Goal: Browse casually: Explore the website without a specific task or goal

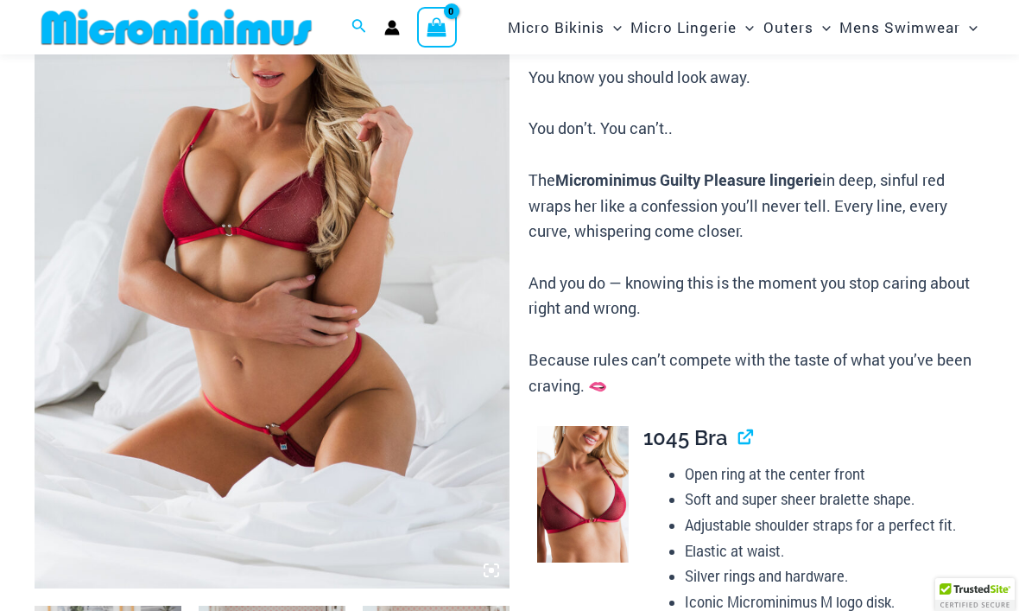
scroll to position [264, 0]
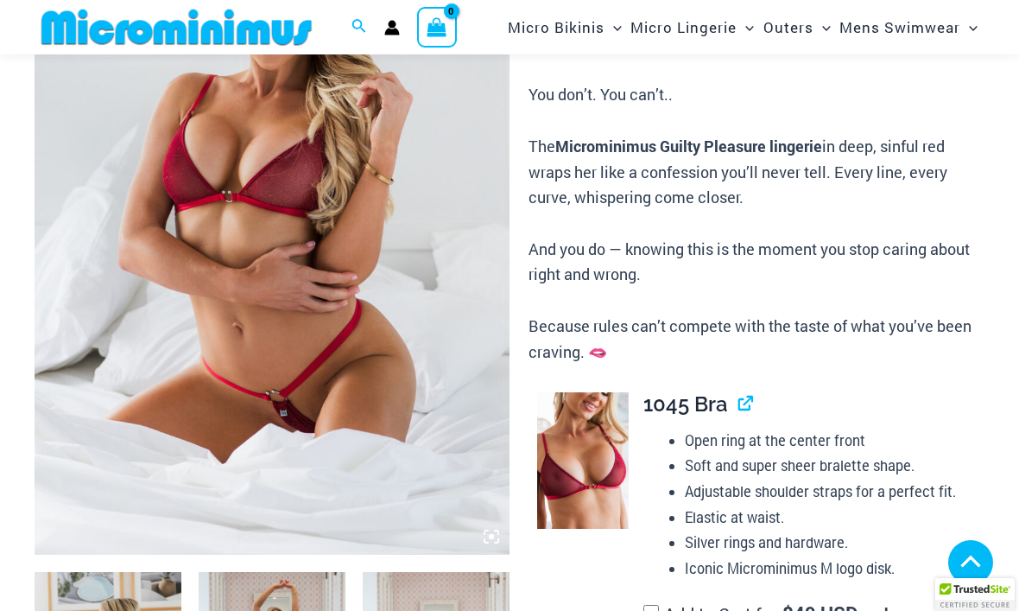
click at [318, 367] on img at bounding box center [272, 198] width 475 height 713
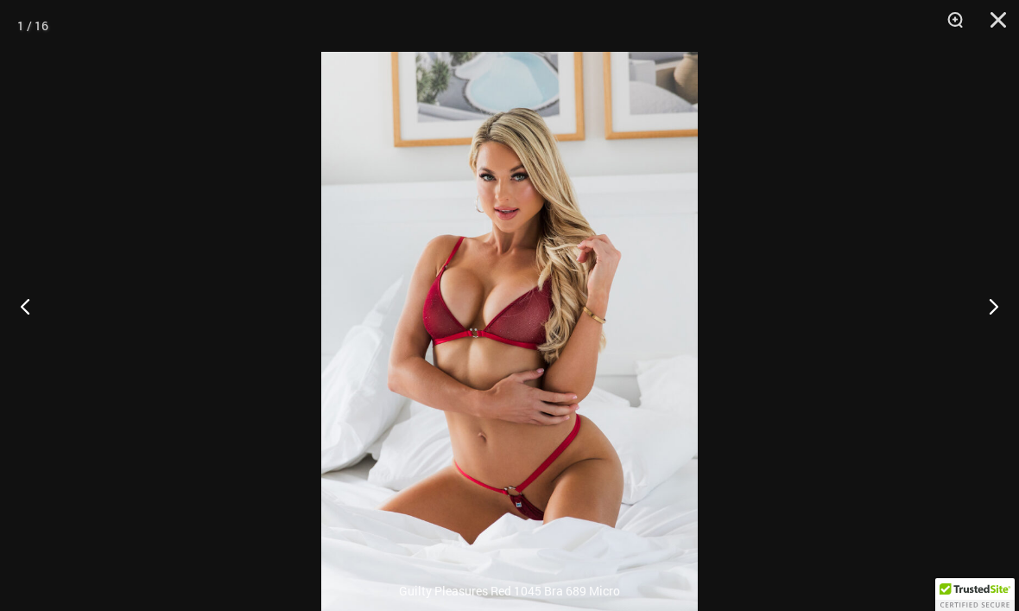
click at [993, 346] on button "Next" at bounding box center [987, 306] width 65 height 86
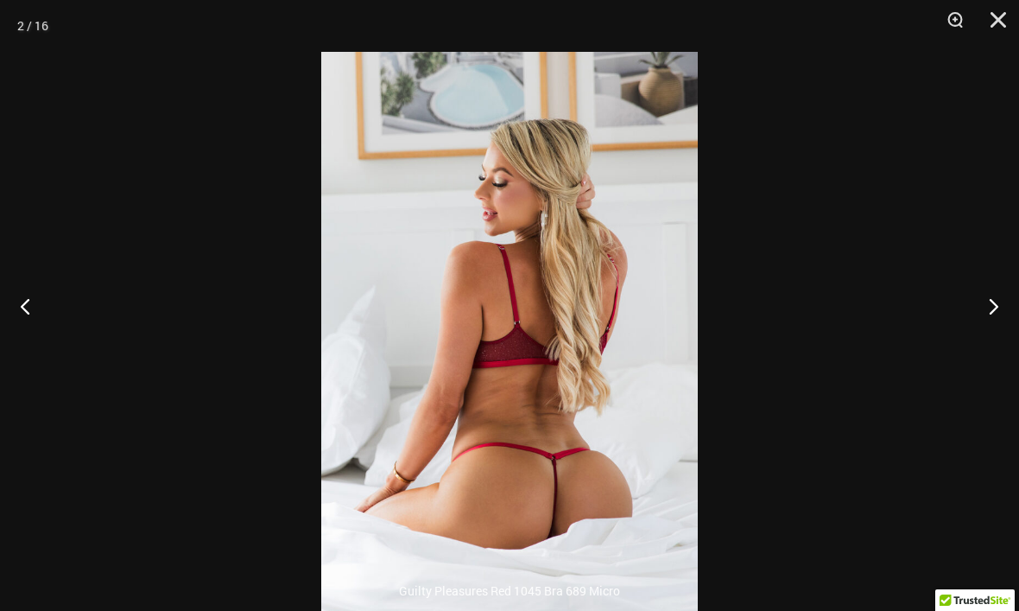
click at [985, 346] on button "Next" at bounding box center [987, 306] width 65 height 86
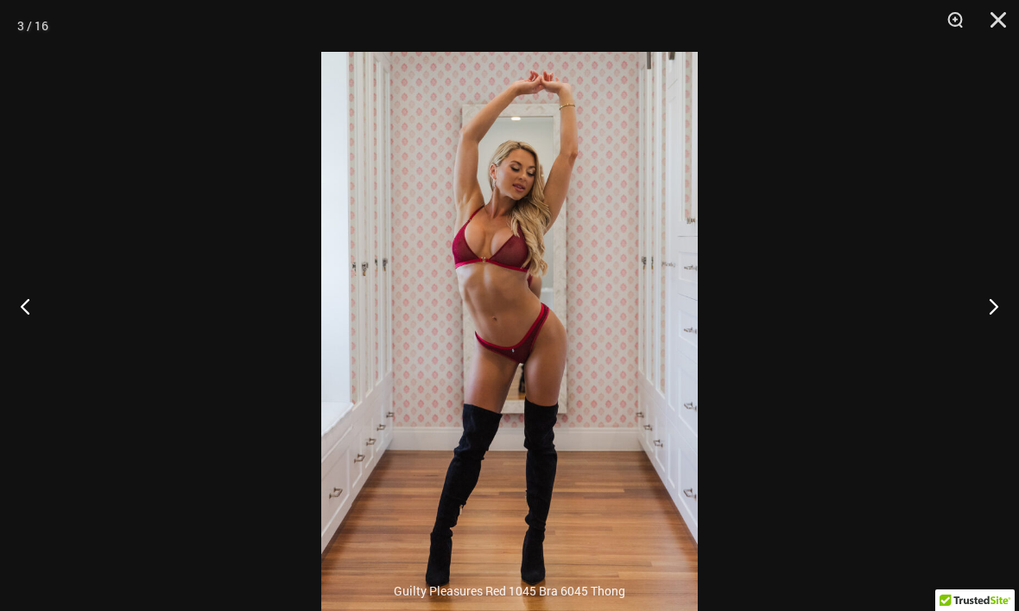
click at [987, 343] on button "Next" at bounding box center [987, 306] width 65 height 86
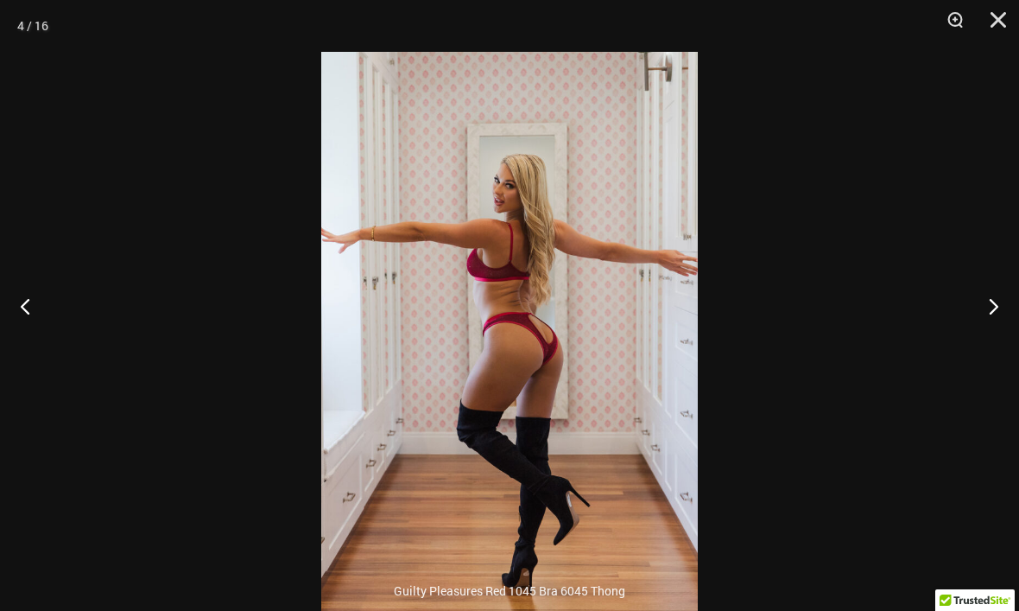
click at [992, 342] on button "Next" at bounding box center [987, 306] width 65 height 86
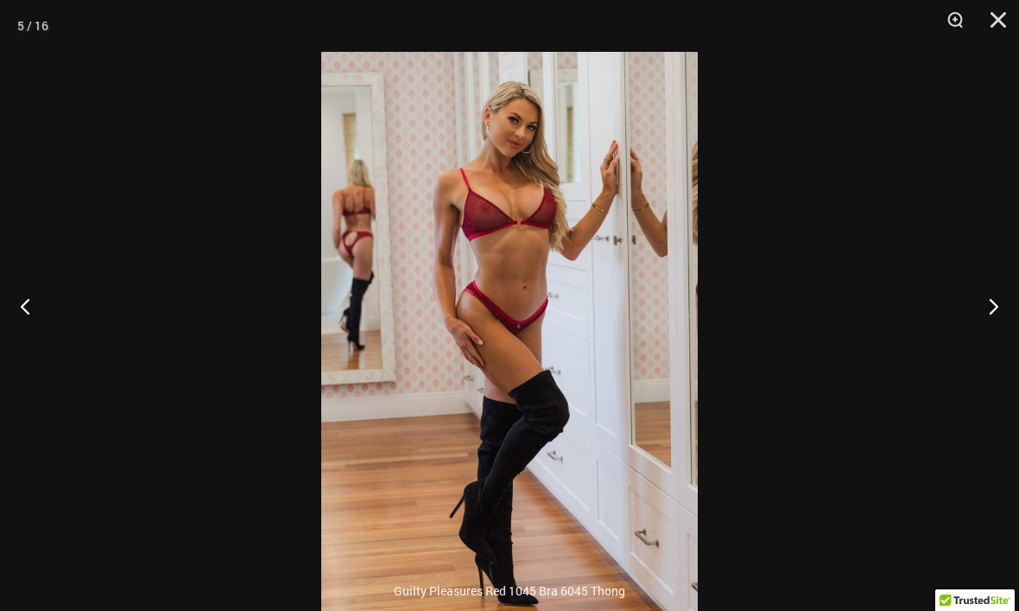
click at [989, 341] on button "Next" at bounding box center [987, 306] width 65 height 86
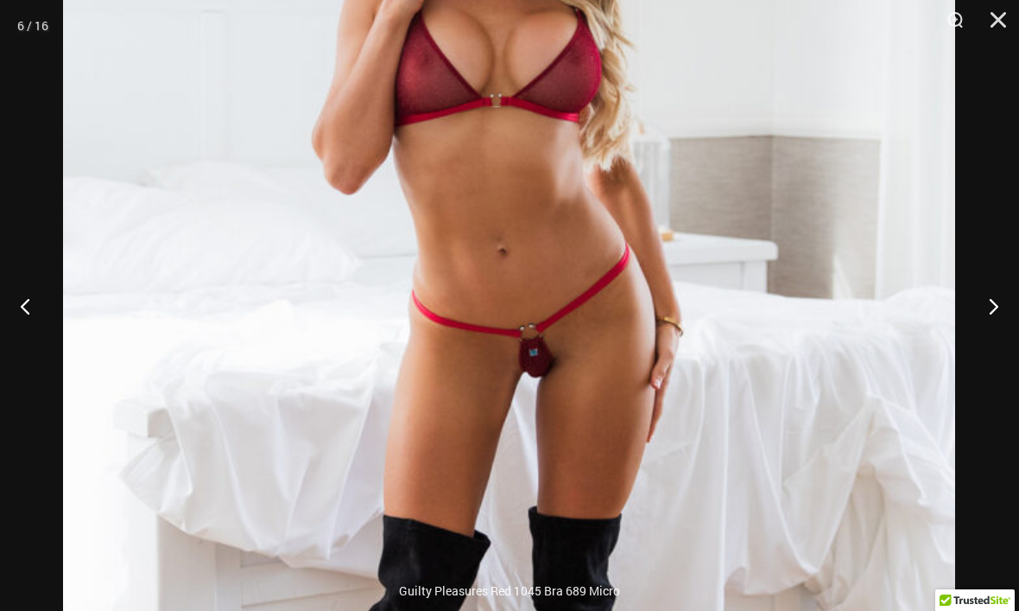
click at [997, 341] on button "Next" at bounding box center [987, 306] width 65 height 86
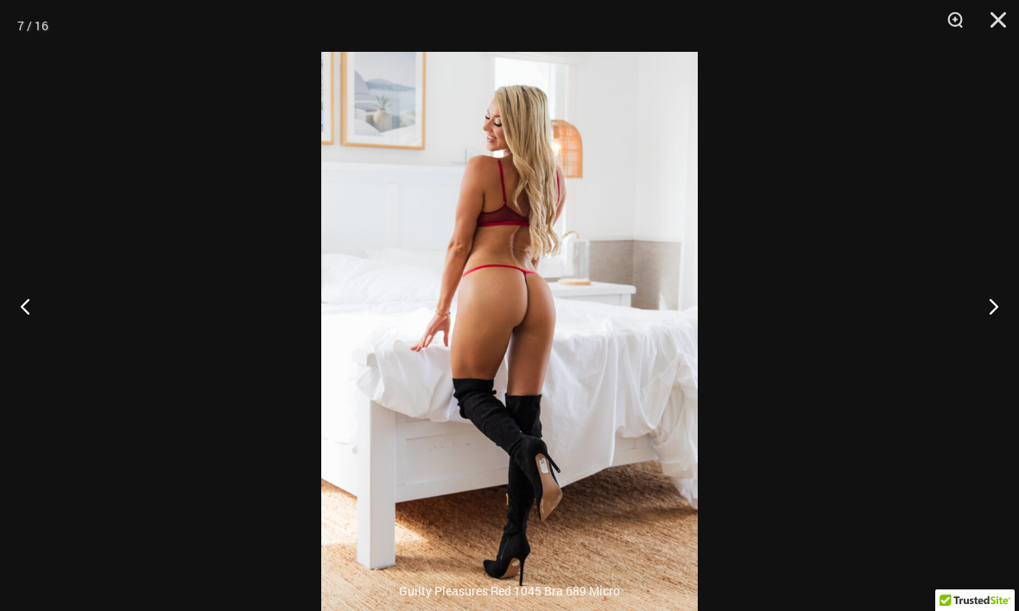
click at [993, 342] on button "Next" at bounding box center [987, 306] width 65 height 86
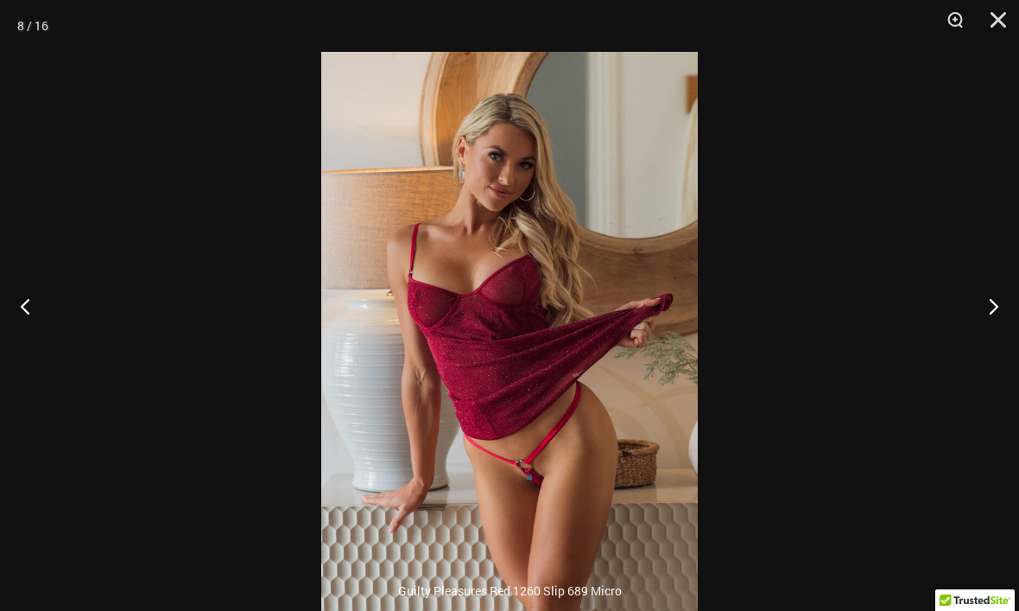
click at [993, 340] on button "Next" at bounding box center [987, 306] width 65 height 86
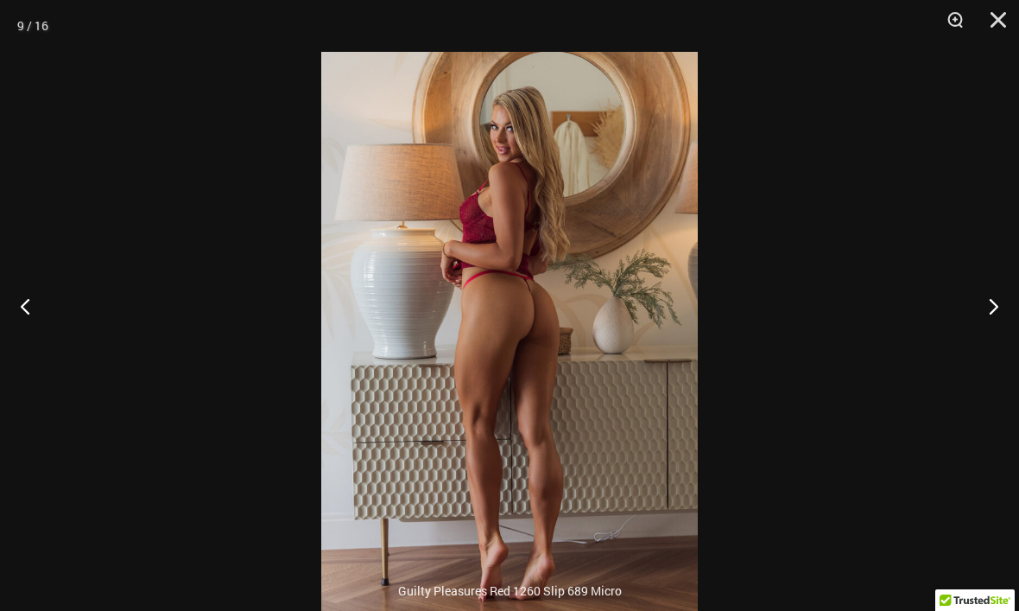
click at [993, 337] on button "Next" at bounding box center [987, 306] width 65 height 86
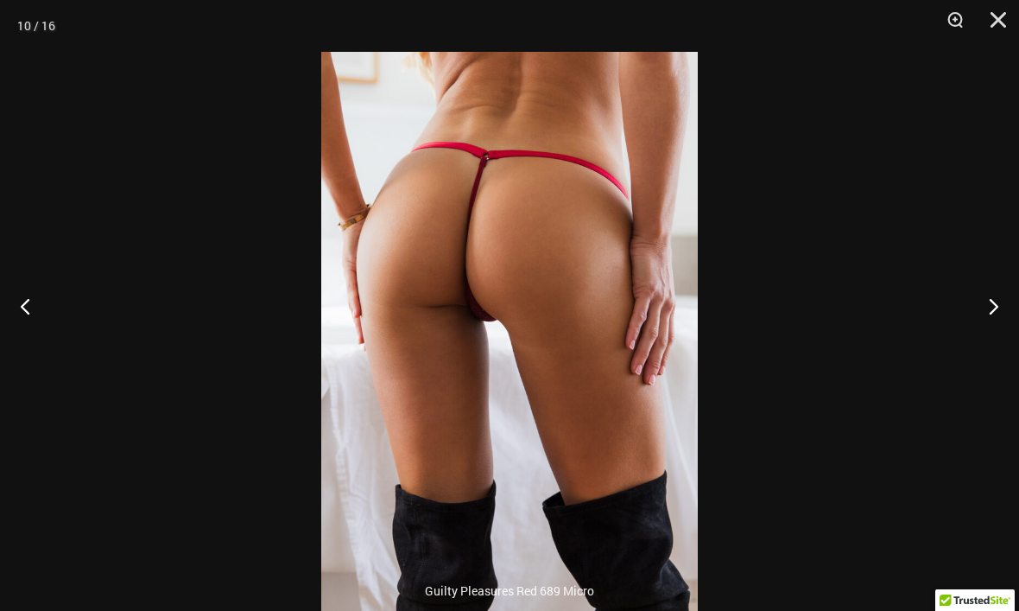
click at [991, 336] on button "Next" at bounding box center [987, 306] width 65 height 86
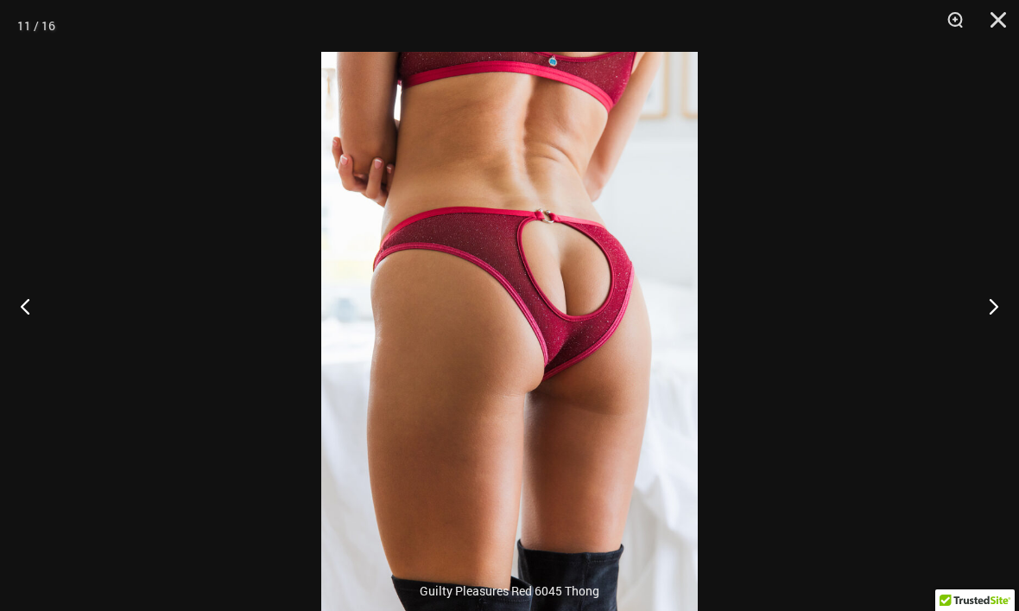
click at [990, 334] on button "Next" at bounding box center [987, 306] width 65 height 86
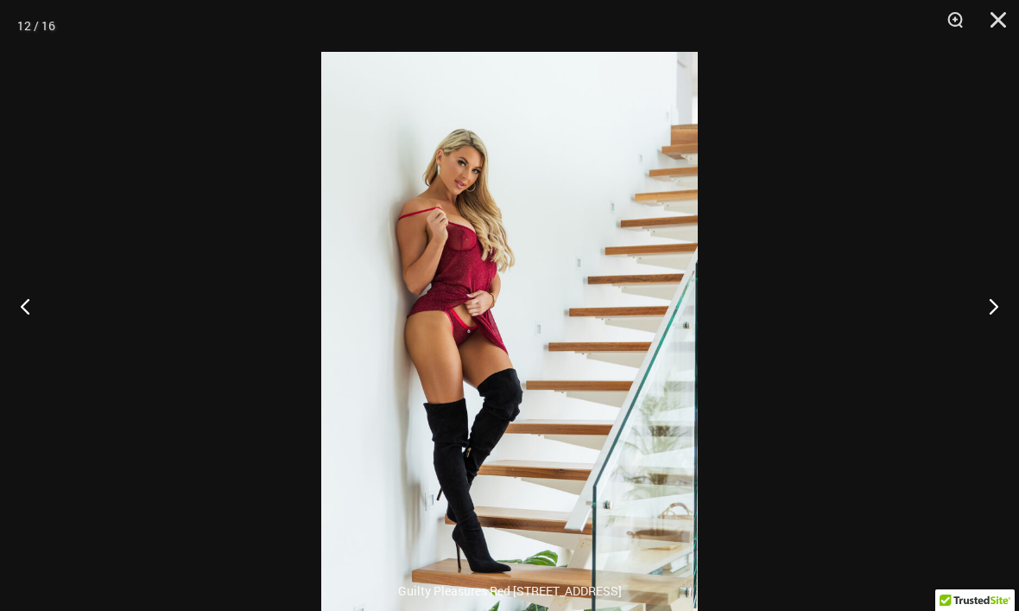
click at [994, 337] on button "Next" at bounding box center [987, 306] width 65 height 86
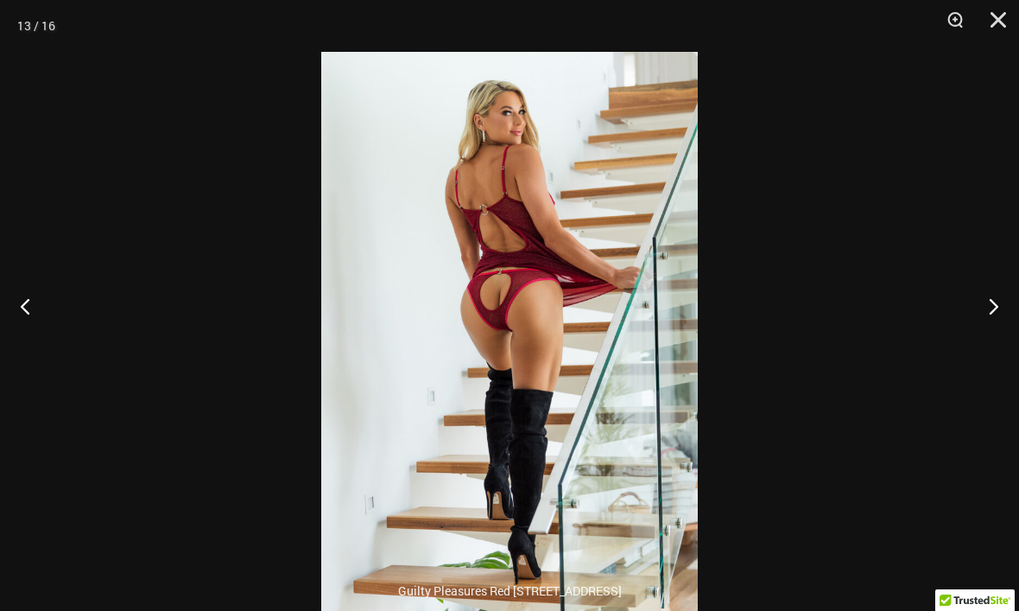
click at [987, 340] on button "Next" at bounding box center [987, 306] width 65 height 86
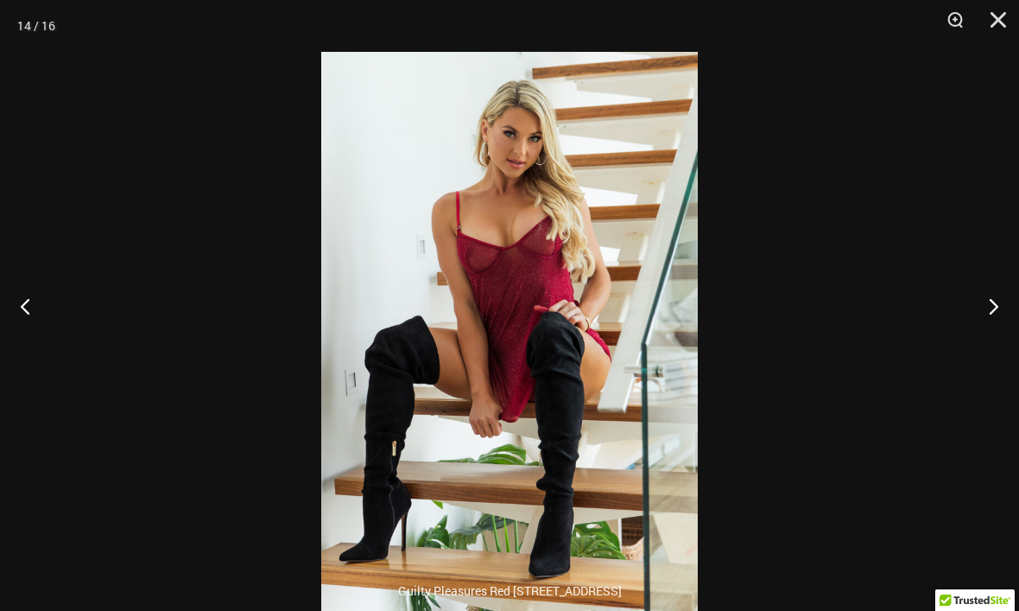
click at [994, 330] on button "Next" at bounding box center [987, 306] width 65 height 86
